Goal: Use online tool/utility: Utilize a website feature to perform a specific function

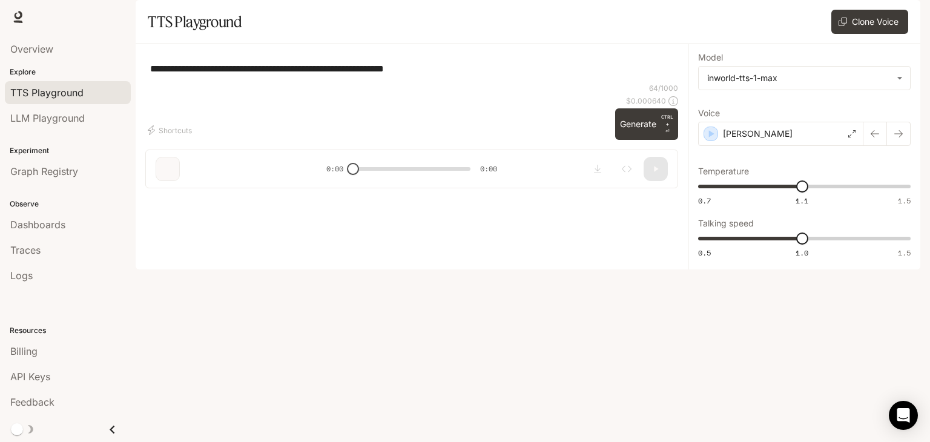
type input "****"
type input "***"
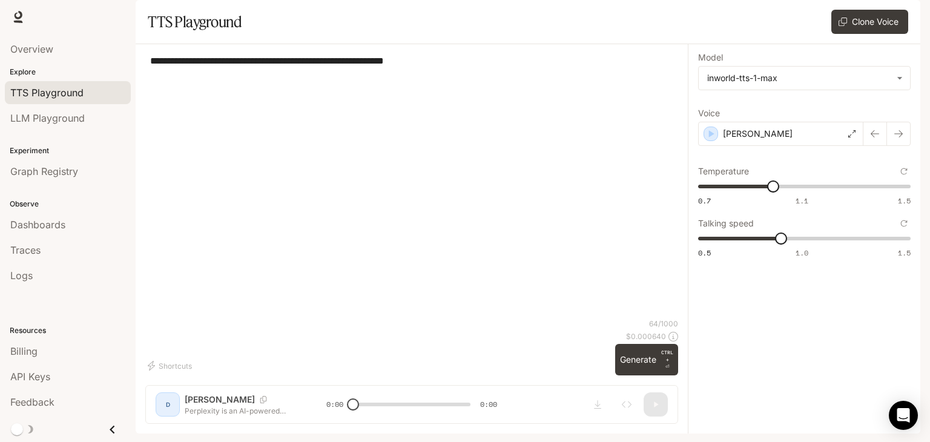
click at [211, 117] on textarea "**********" at bounding box center [411, 186] width 523 height 265
drag, startPoint x: 436, startPoint y: 344, endPoint x: 136, endPoint y: 100, distance: 386.4
click at [136, 94] on main "**********" at bounding box center [528, 216] width 785 height 433
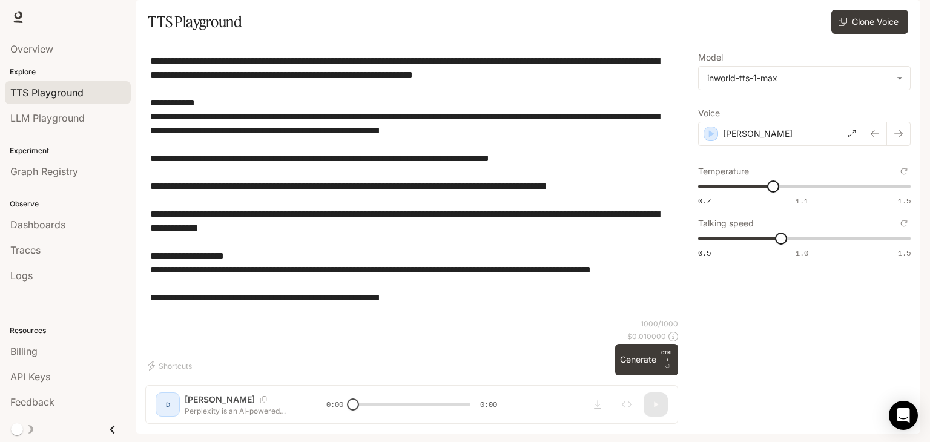
paste textarea "**********"
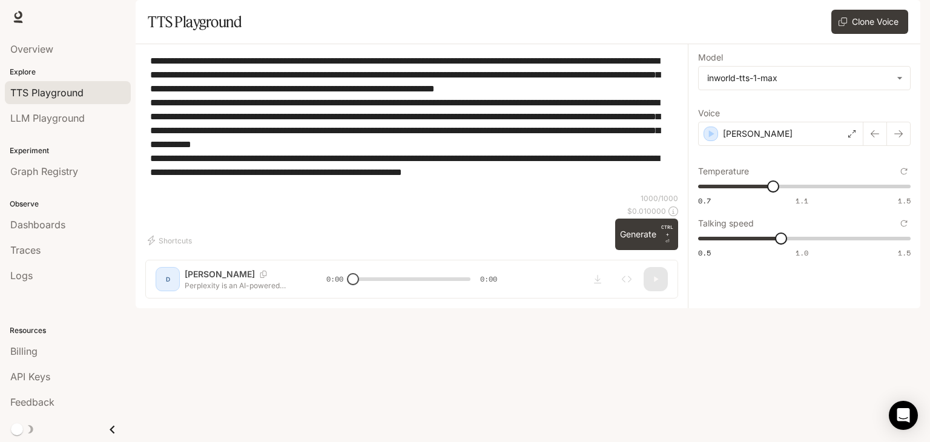
type textarea "**********"
click at [438, 193] on div "**********" at bounding box center [411, 123] width 533 height 139
click at [642, 250] on button "Generate CTRL + ⏎" at bounding box center [646, 234] width 63 height 31
click at [656, 282] on icon "button" at bounding box center [656, 279] width 4 height 5
click at [356, 288] on span at bounding box center [411, 279] width 117 height 18
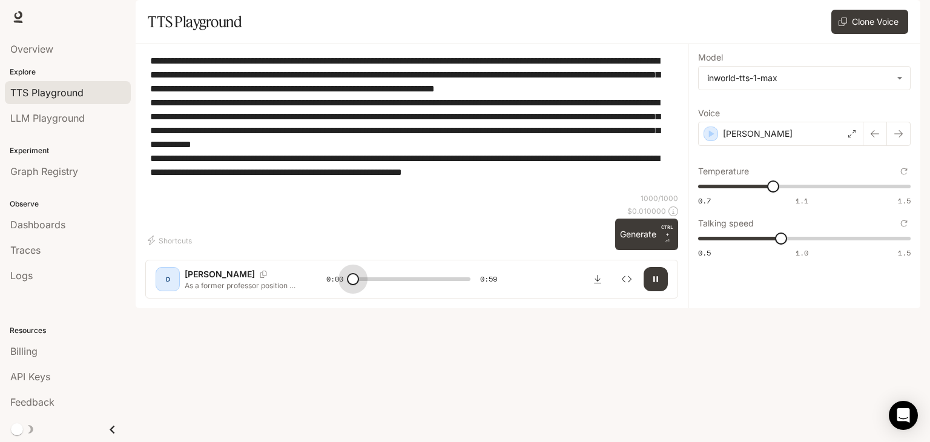
drag, startPoint x: 358, startPoint y: 403, endPoint x: 344, endPoint y: 407, distance: 15.0
click at [347, 285] on span at bounding box center [353, 279] width 12 height 12
click at [660, 284] on icon "button" at bounding box center [656, 279] width 10 height 10
click at [354, 285] on span at bounding box center [353, 279] width 12 height 12
click at [652, 284] on icon "button" at bounding box center [656, 279] width 10 height 10
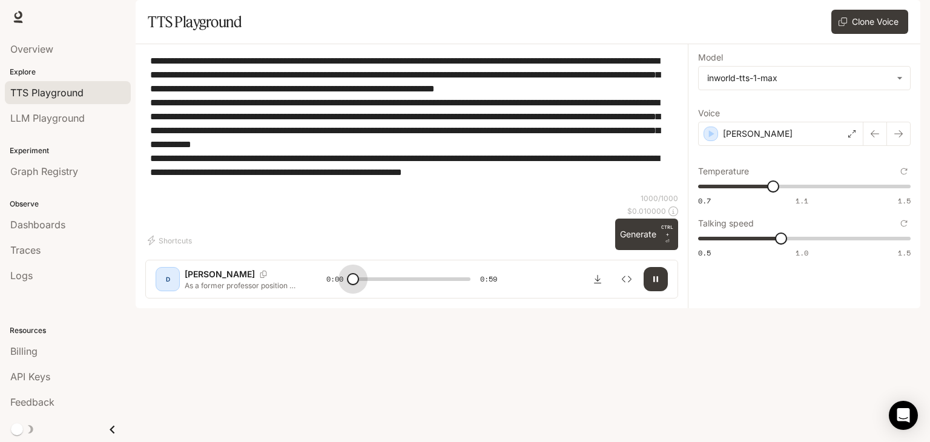
click at [351, 285] on span at bounding box center [353, 279] width 12 height 12
click at [357, 285] on span at bounding box center [363, 279] width 12 height 12
click at [360, 285] on span at bounding box center [363, 279] width 12 height 12
click at [356, 285] on span at bounding box center [362, 279] width 12 height 12
click at [661, 291] on button "button" at bounding box center [655, 279] width 24 height 24
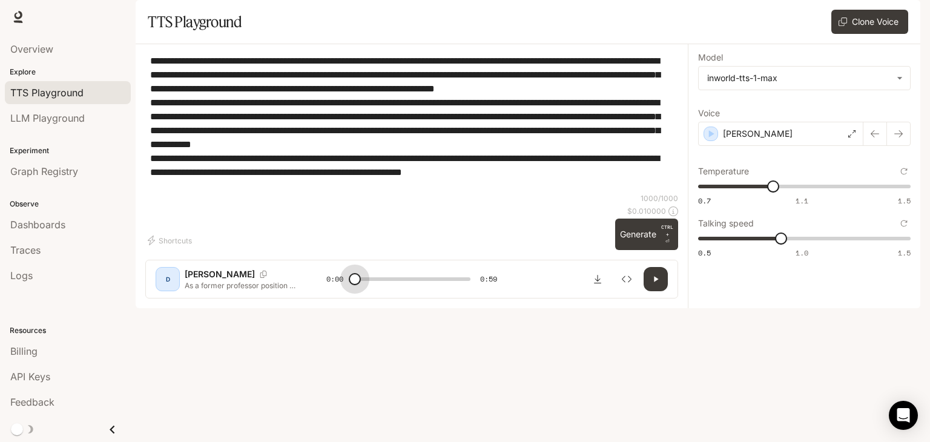
click at [355, 285] on span at bounding box center [355, 279] width 12 height 12
click at [648, 291] on button "button" at bounding box center [655, 279] width 24 height 24
click at [360, 288] on span at bounding box center [411, 279] width 117 height 18
click at [366, 285] on span at bounding box center [360, 279] width 12 height 12
click at [367, 285] on span at bounding box center [366, 279] width 12 height 12
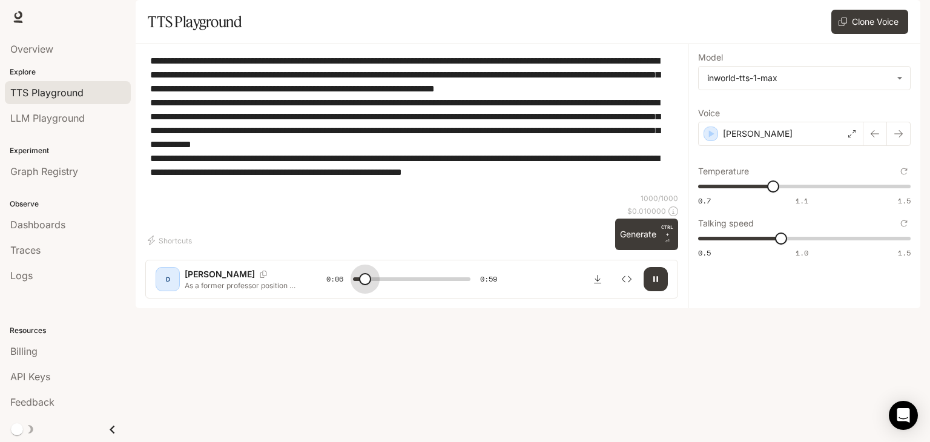
click at [366, 285] on span at bounding box center [365, 279] width 12 height 12
click at [369, 285] on span at bounding box center [368, 279] width 12 height 12
click at [367, 285] on span at bounding box center [373, 279] width 12 height 12
click at [656, 284] on icon "button" at bounding box center [656, 279] width 10 height 10
click at [365, 285] on span at bounding box center [371, 279] width 12 height 12
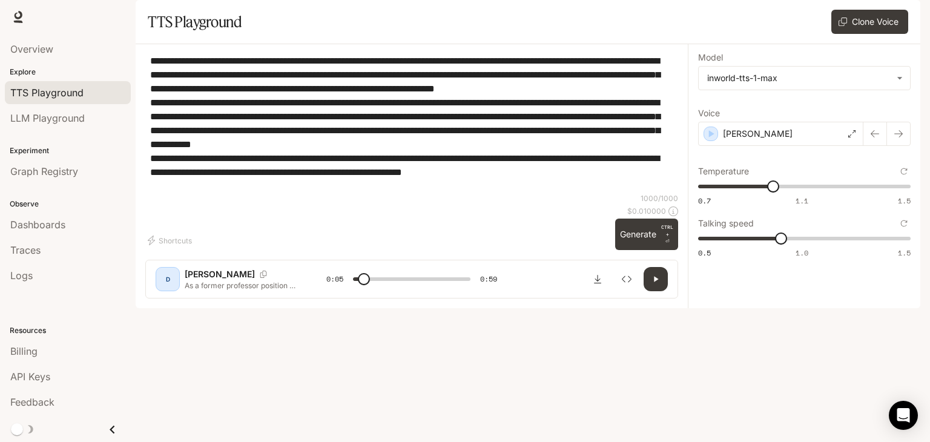
click at [654, 284] on icon "button" at bounding box center [656, 279] width 10 height 10
click at [367, 285] on span at bounding box center [373, 279] width 12 height 12
click at [658, 284] on icon "button" at bounding box center [656, 279] width 10 height 10
click at [370, 285] on span at bounding box center [373, 279] width 12 height 12
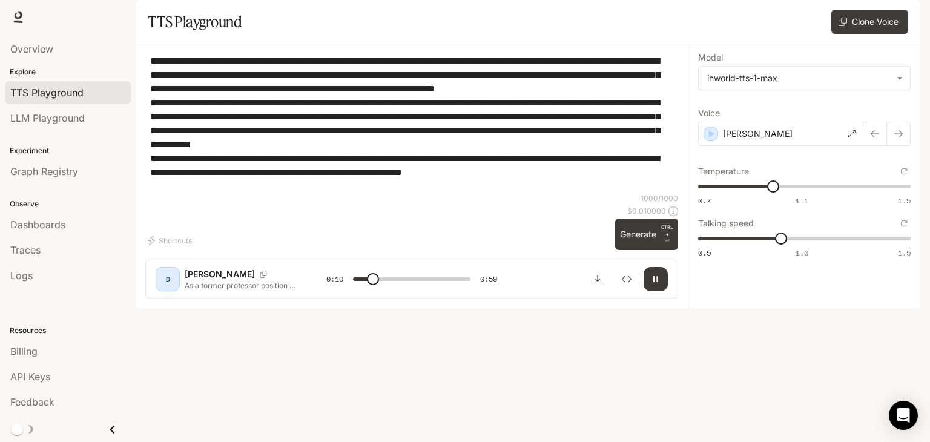
click at [367, 285] on span at bounding box center [373, 279] width 12 height 12
click at [370, 285] on span at bounding box center [369, 279] width 12 height 12
click at [368, 285] on span at bounding box center [371, 279] width 12 height 12
click at [368, 285] on span at bounding box center [367, 279] width 12 height 12
click at [663, 291] on button "button" at bounding box center [655, 279] width 24 height 24
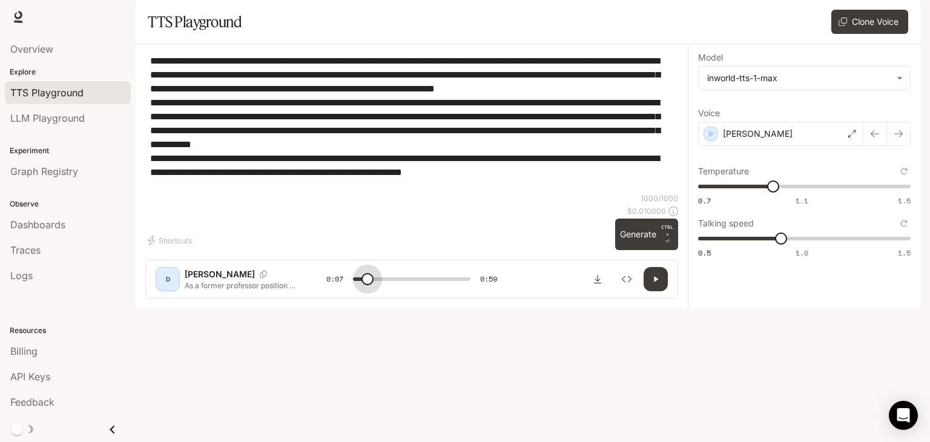
click at [368, 285] on span at bounding box center [367, 279] width 12 height 12
click at [656, 284] on icon "button" at bounding box center [656, 279] width 10 height 10
click at [656, 282] on icon "button" at bounding box center [655, 279] width 5 height 5
type input "***"
click at [370, 285] on span at bounding box center [373, 279] width 12 height 12
